Goal: Task Accomplishment & Management: Complete application form

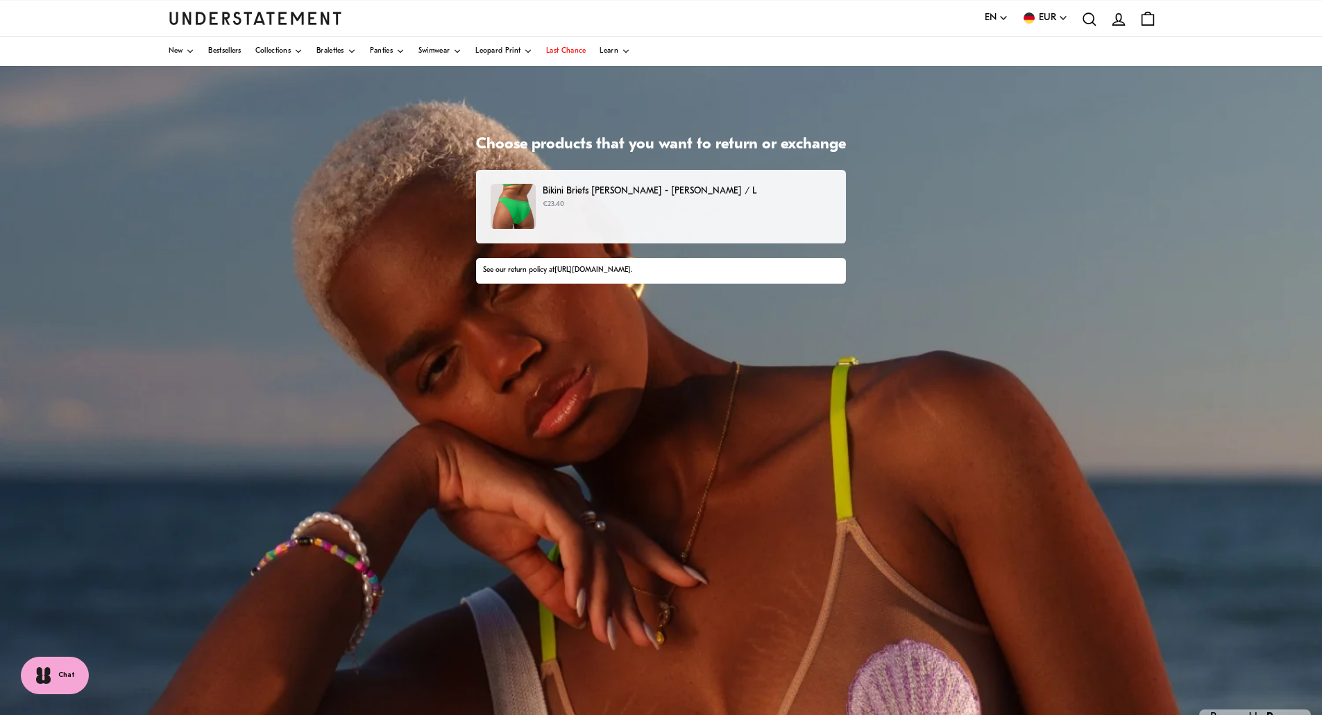
click at [606, 188] on p "Bikini Briefs [PERSON_NAME] - [PERSON_NAME] / L" at bounding box center [687, 191] width 289 height 15
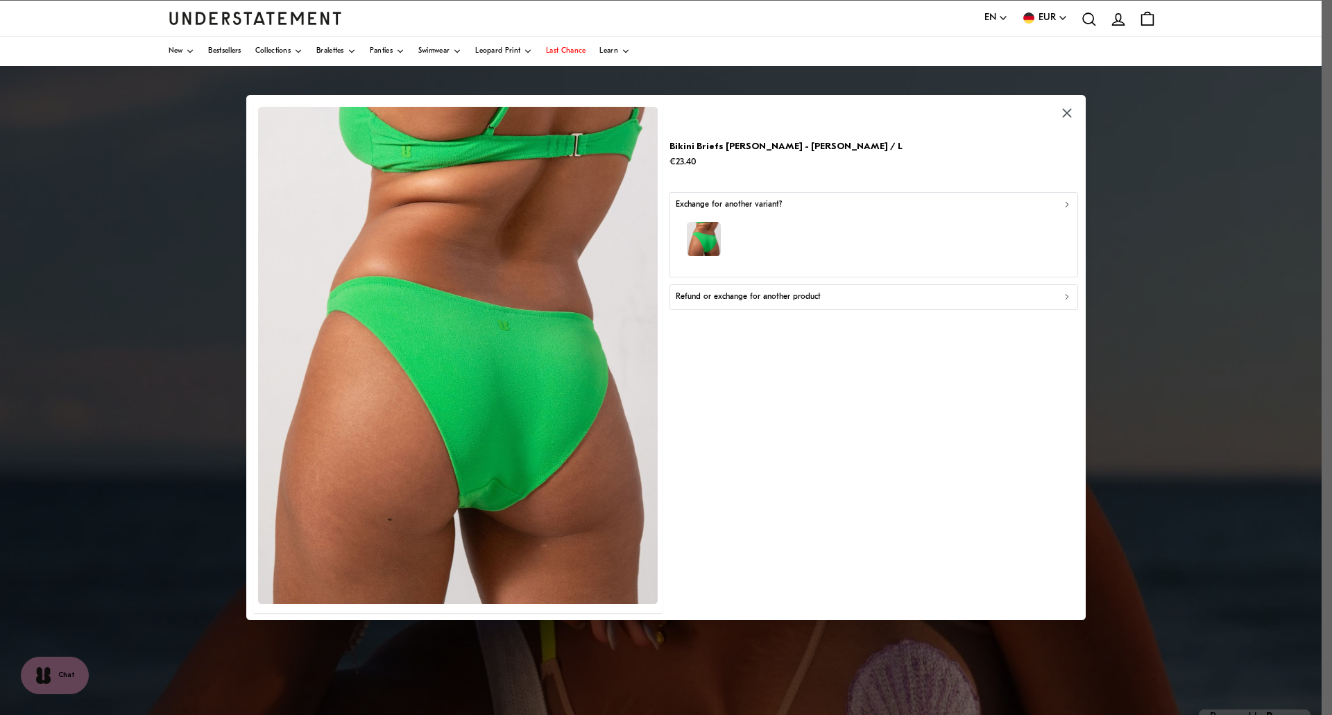
click at [1067, 291] on div "Refund or exchange for another product" at bounding box center [874, 297] width 397 height 13
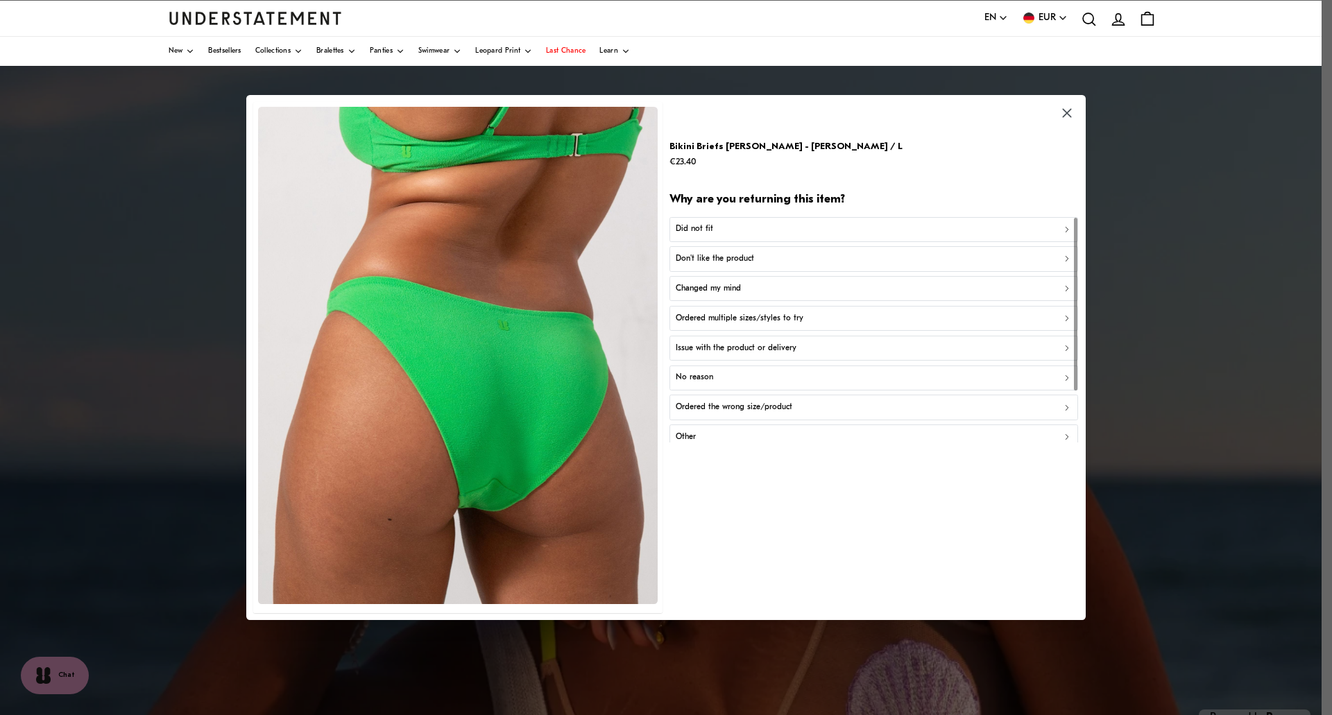
click at [711, 225] on p "Did not fit" at bounding box center [694, 229] width 37 height 13
click at [733, 291] on p "Did not fit for other reasons" at bounding box center [727, 288] width 102 height 13
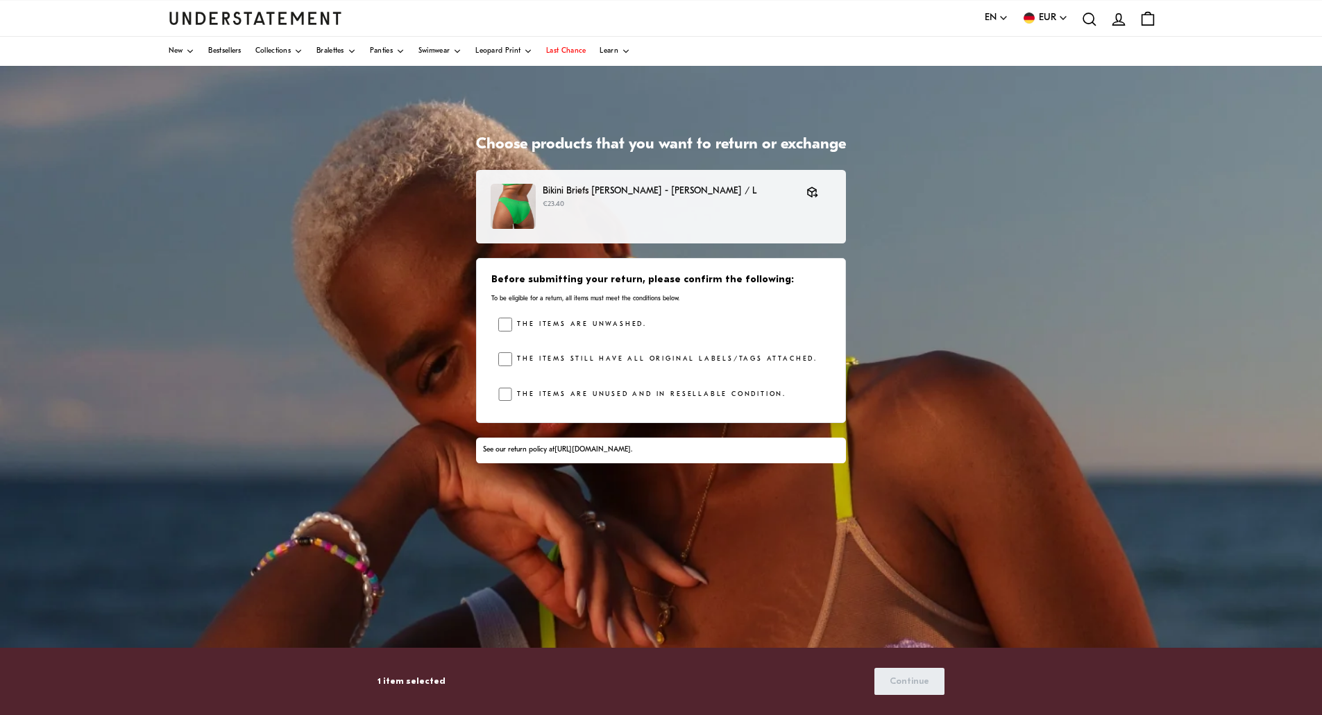
drag, startPoint x: 504, startPoint y: 402, endPoint x: 510, endPoint y: 408, distance: 7.9
click at [504, 402] on div "The items are unused and in resellable condition." at bounding box center [664, 398] width 332 height 21
click at [912, 679] on span "Continue" at bounding box center [910, 682] width 40 height 26
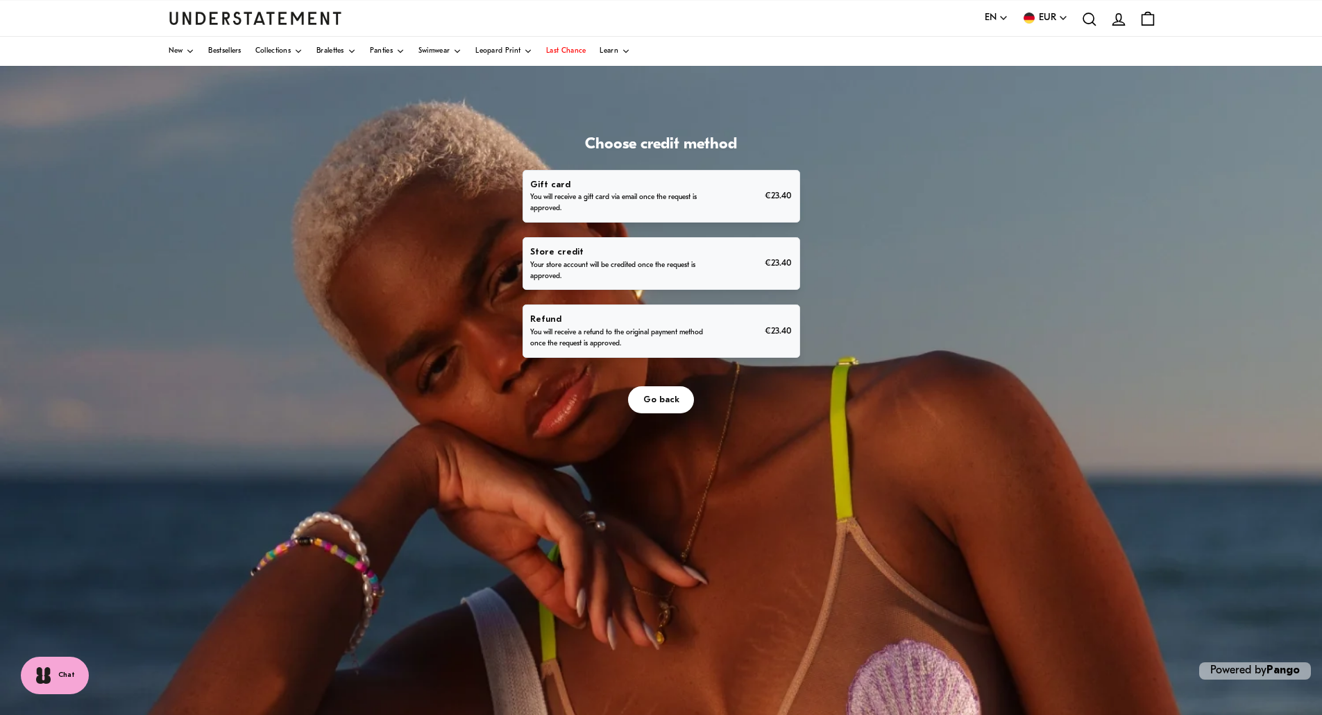
click at [540, 319] on p "Refund" at bounding box center [618, 319] width 177 height 15
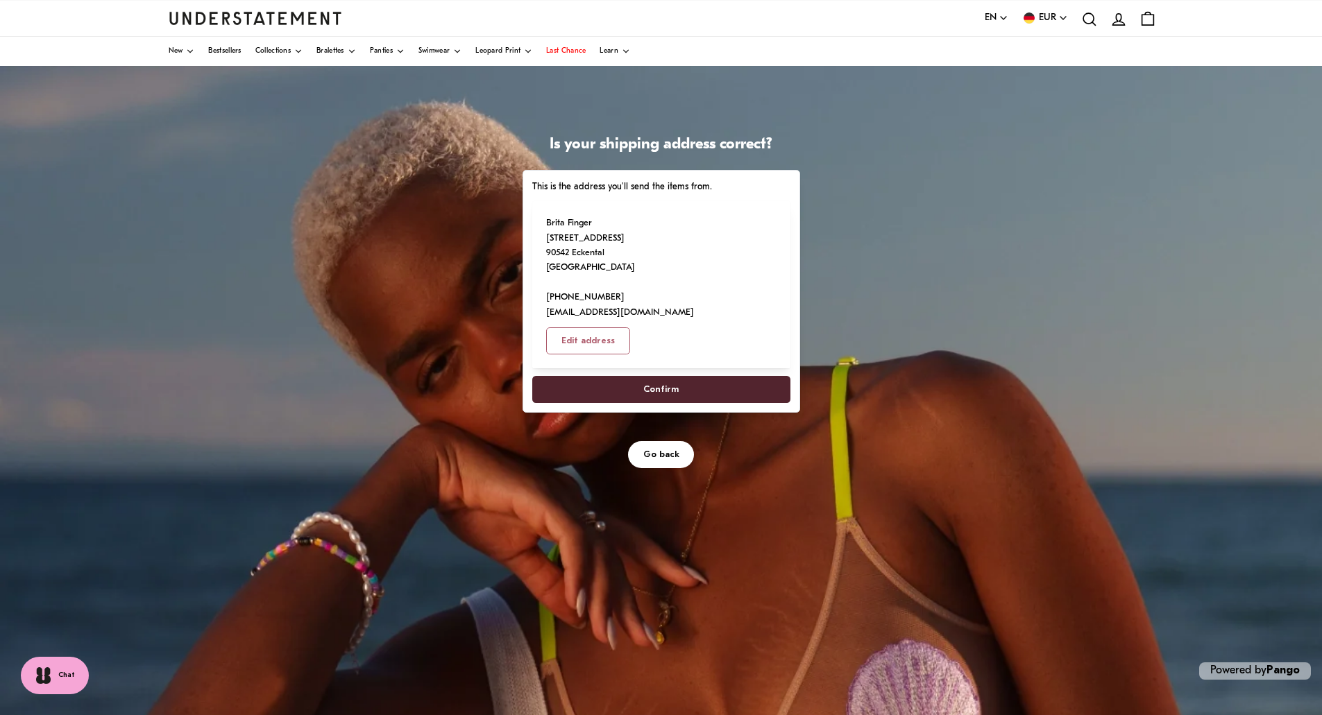
click at [641, 377] on span "Confirm" at bounding box center [661, 390] width 228 height 26
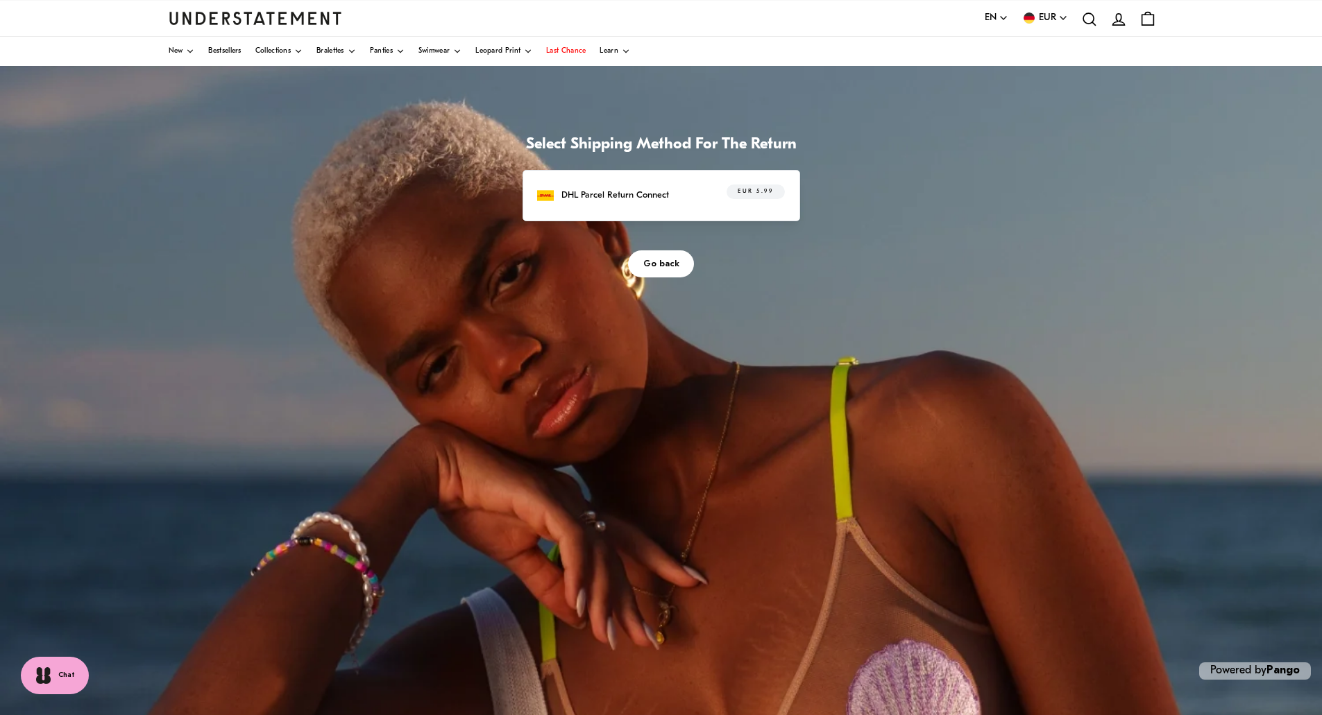
drag, startPoint x: 674, startPoint y: 263, endPoint x: 640, endPoint y: 387, distance: 128.8
click at [640, 387] on div "Select Shipping Method For The Return DHL Parcel Return Connect EUR 5.99 Go bac…" at bounding box center [661, 413] width 1322 height 694
click at [599, 196] on p "DHL Parcel Return Connect" at bounding box center [615, 195] width 108 height 15
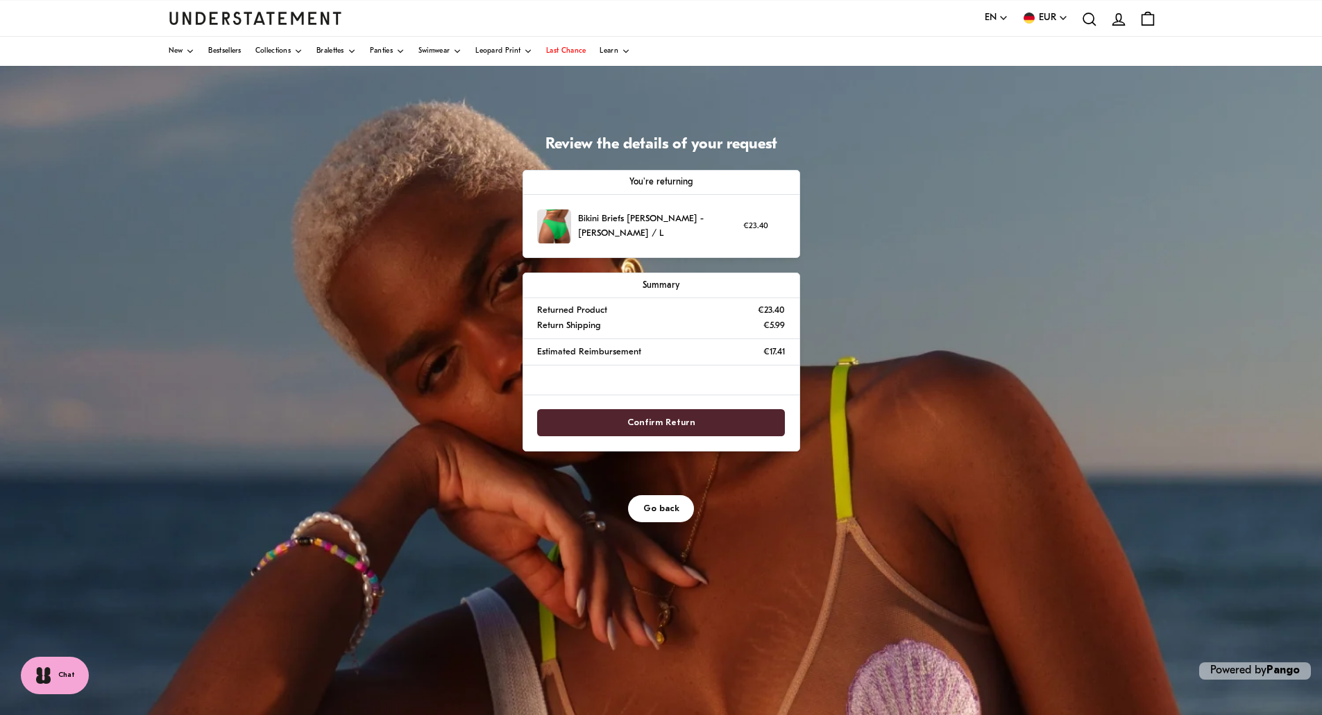
click at [674, 426] on span "Confirm Return" at bounding box center [661, 423] width 68 height 26
